Goal: Navigation & Orientation: Find specific page/section

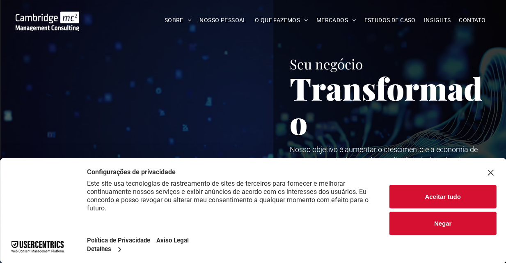
click at [452, 196] on button "Aceitar tudo" at bounding box center [443, 196] width 107 height 23
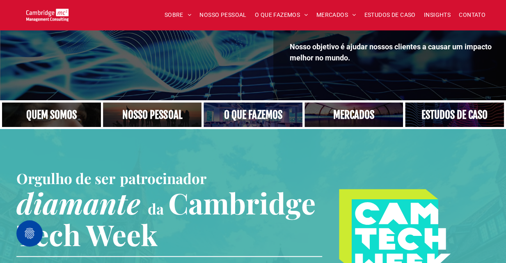
scroll to position [194, 0]
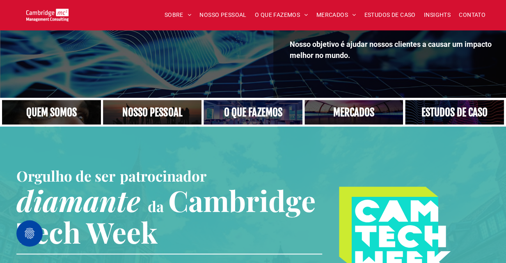
click at [66, 111] on link "Close-up do rosto da mulher, centrado em seus olhos" at bounding box center [51, 112] width 105 height 26
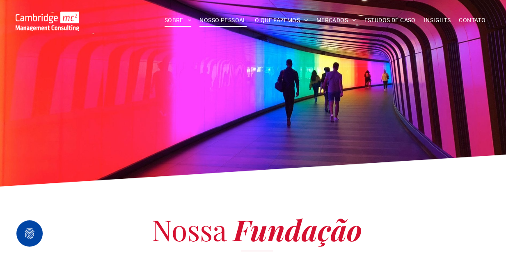
click at [224, 22] on font "NOSSO PESSOAL" at bounding box center [222, 20] width 47 height 7
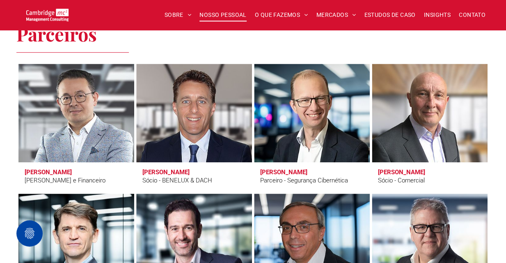
scroll to position [1682, 0]
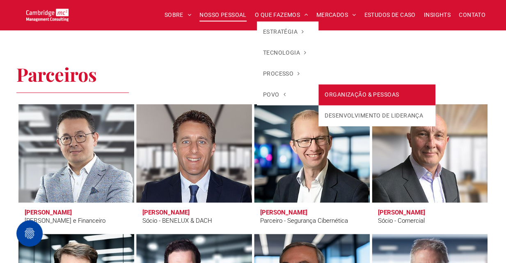
click at [366, 94] on link "ORGANIZAÇÃO & PESSOAS" at bounding box center [377, 94] width 117 height 21
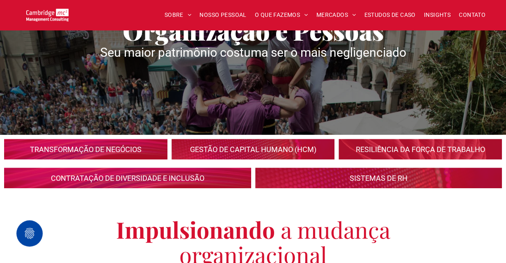
scroll to position [75, 0]
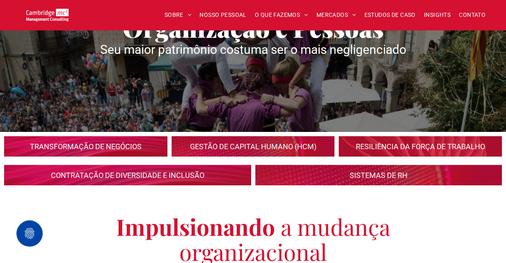
click at [259, 146] on link at bounding box center [253, 146] width 173 height 22
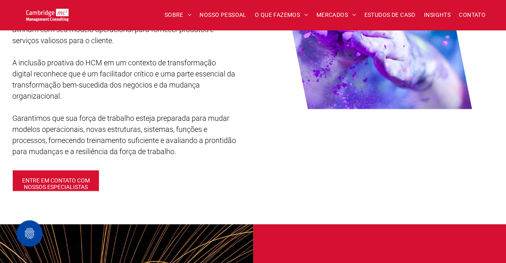
scroll to position [883, 0]
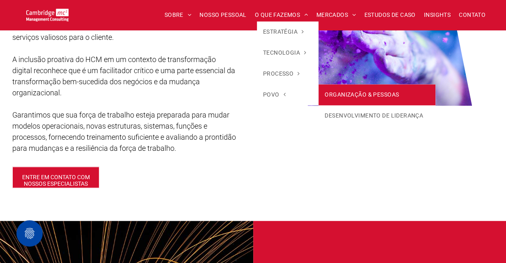
click at [335, 93] on link "ORGANIZAÇÃO & PESSOAS" at bounding box center [377, 94] width 117 height 21
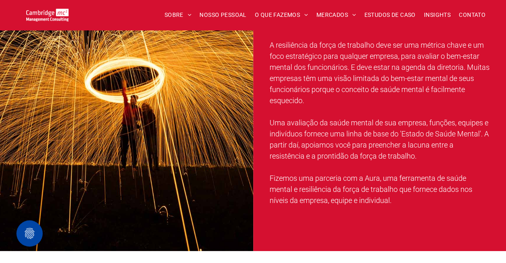
scroll to position [1212, 0]
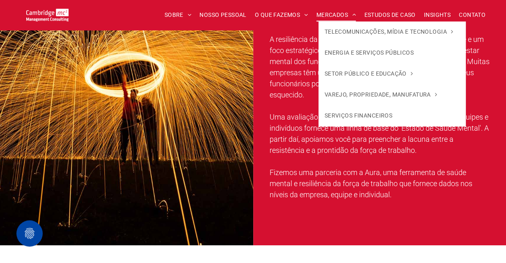
click at [351, 17] on span at bounding box center [352, 15] width 8 height 6
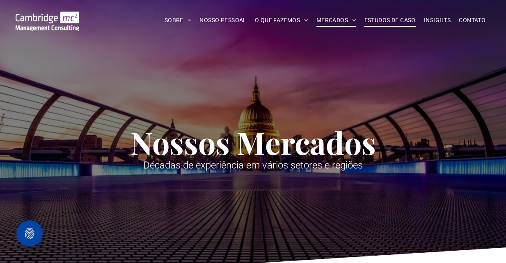
click at [378, 19] on font "ESTUDOS DE CASO" at bounding box center [389, 20] width 51 height 7
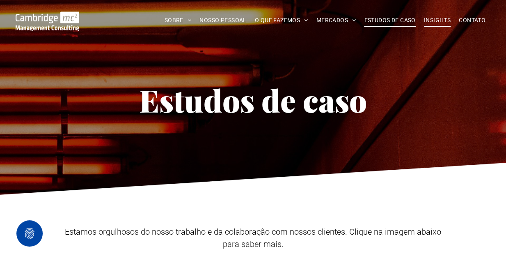
click at [435, 18] on font "INSIGHTS" at bounding box center [437, 20] width 27 height 7
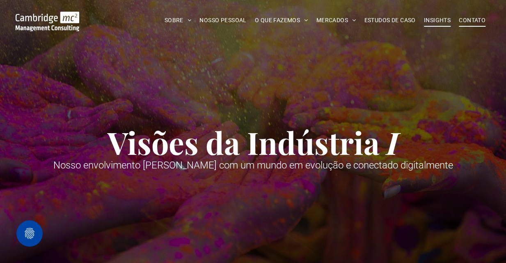
click at [465, 20] on font "CONTATO" at bounding box center [472, 20] width 27 height 7
